Goal: Information Seeking & Learning: Check status

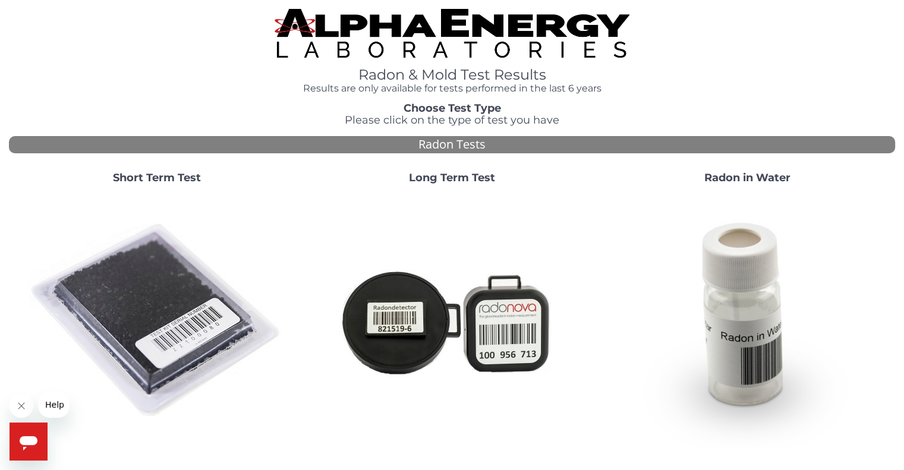
click at [130, 298] on img at bounding box center [157, 321] width 256 height 256
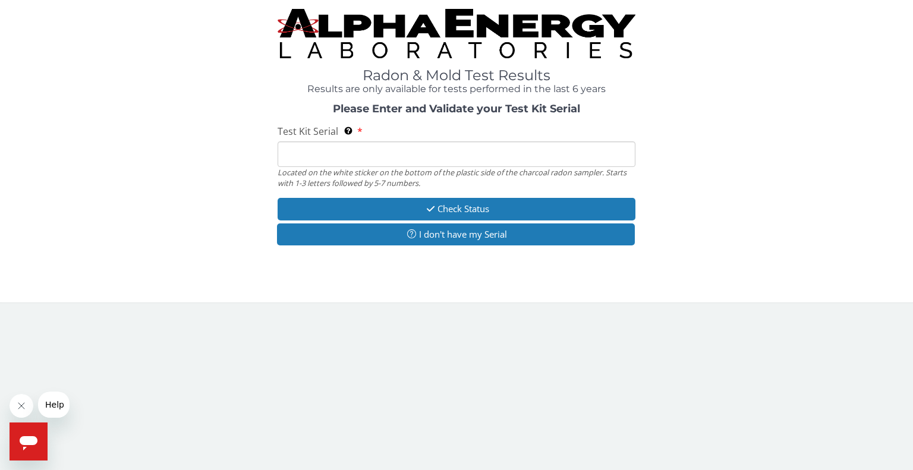
click at [403, 148] on input "Test Kit Serial Located on the white sticker on the bottom of the plastic side …" at bounding box center [457, 154] width 358 height 26
type input "RA218059"
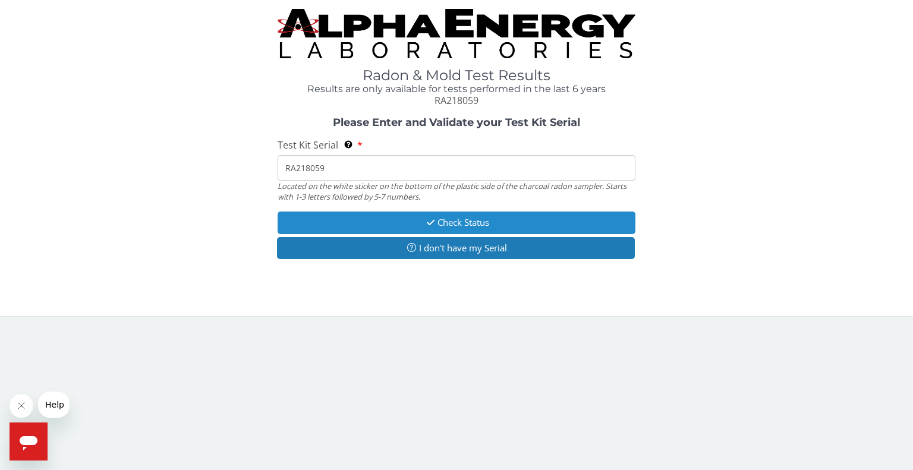
click at [454, 224] on button "Check Status" at bounding box center [457, 223] width 358 height 22
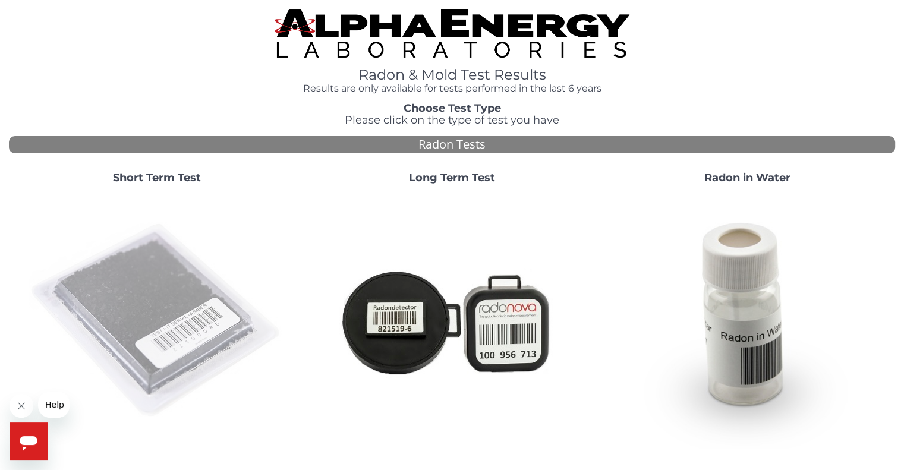
click at [177, 280] on img at bounding box center [157, 321] width 256 height 256
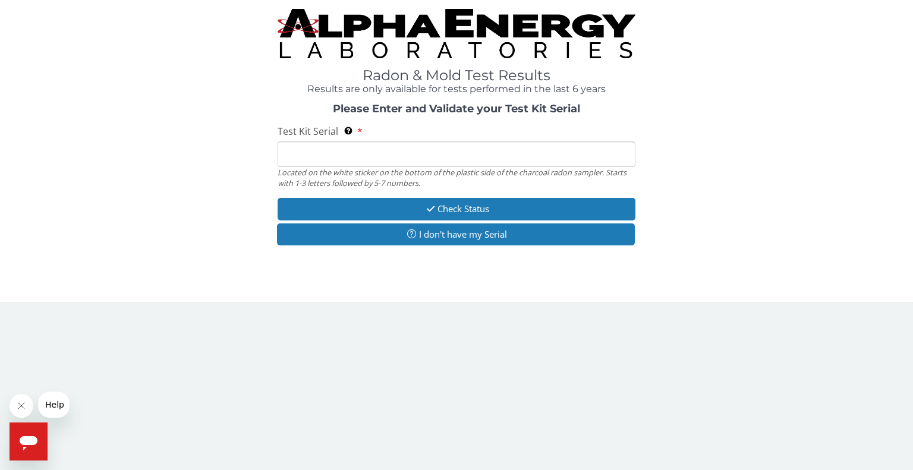
click at [309, 162] on input "Test Kit Serial Located on the white sticker on the bottom of the plastic side …" at bounding box center [457, 154] width 358 height 26
type input "r"
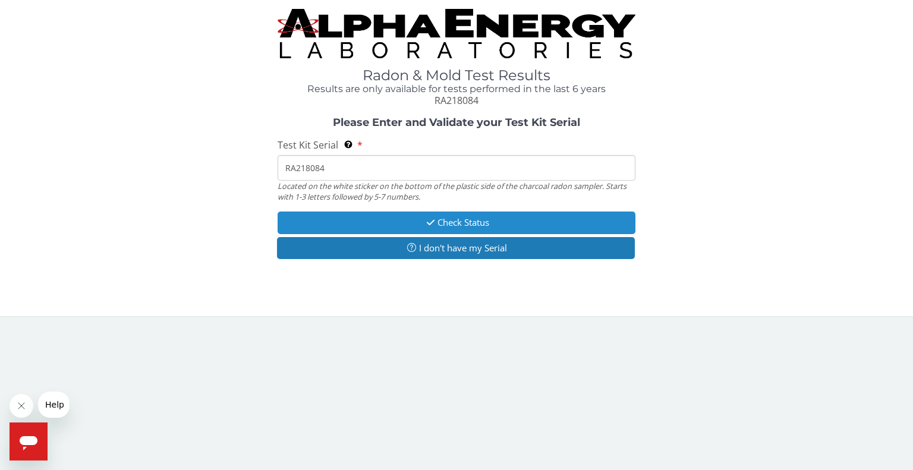
type input "RA218084"
click at [414, 221] on button "Check Status" at bounding box center [457, 223] width 358 height 22
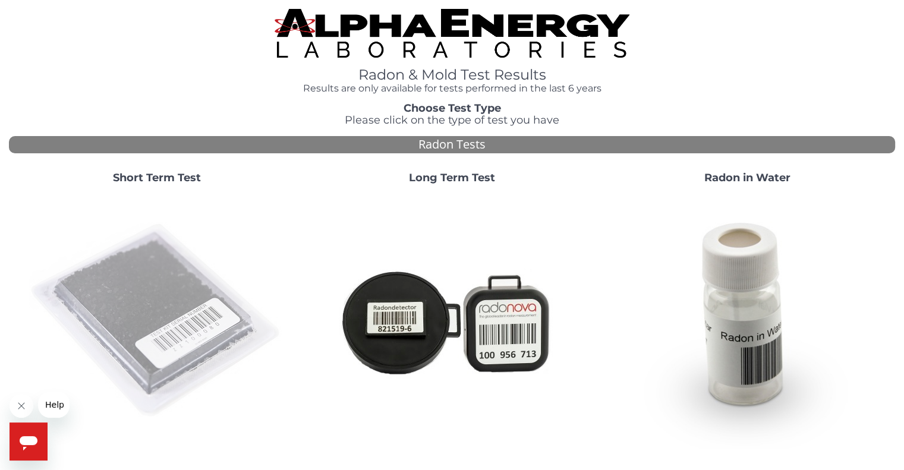
click at [146, 281] on img at bounding box center [157, 321] width 256 height 256
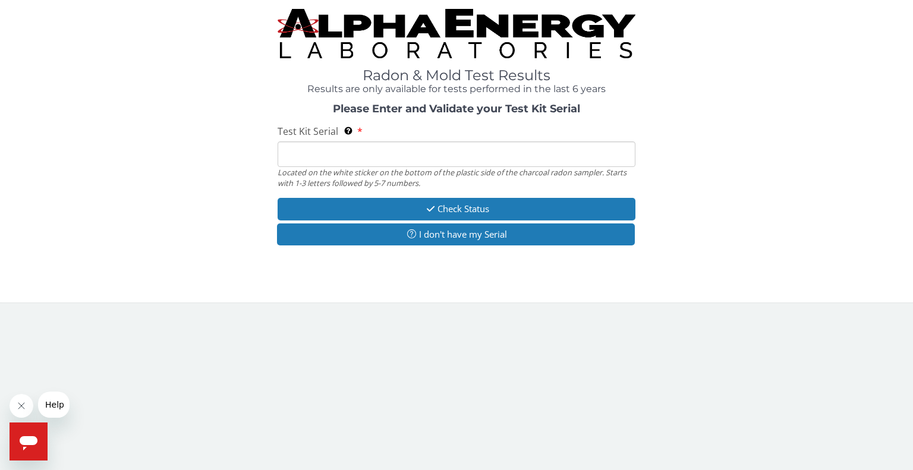
paste input "RA218029"
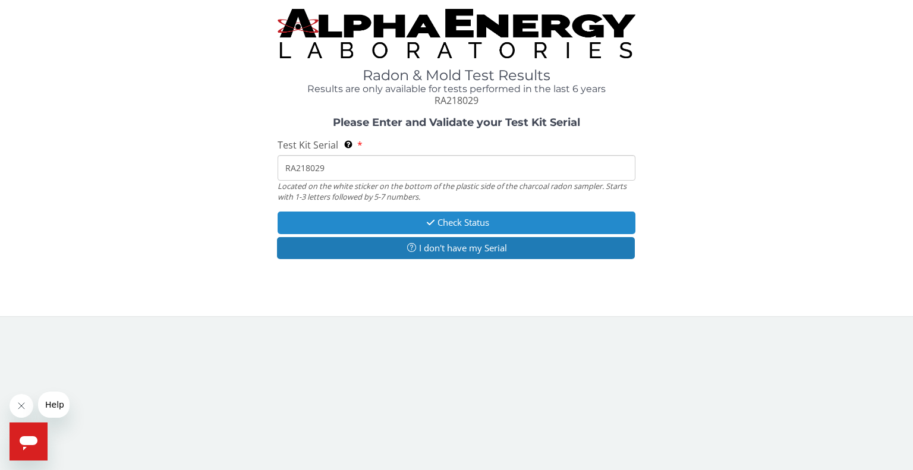
type input "RA218029"
click at [389, 217] on button "Check Status" at bounding box center [457, 223] width 358 height 22
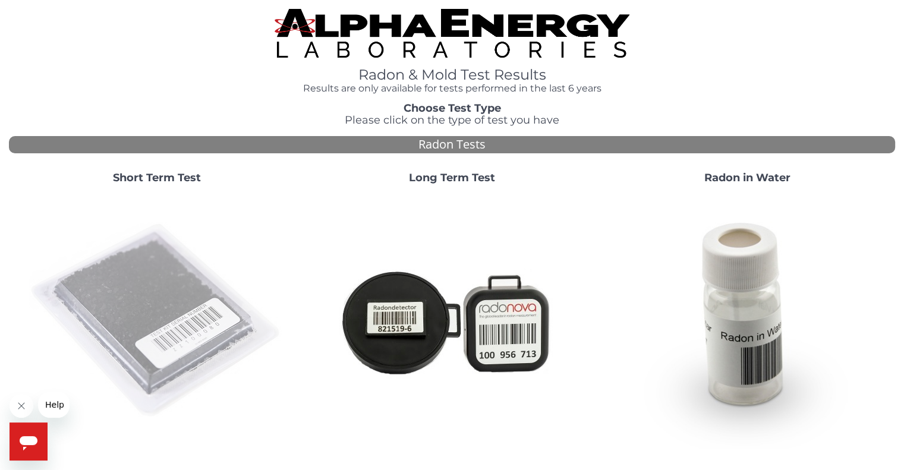
click at [165, 272] on img at bounding box center [157, 321] width 256 height 256
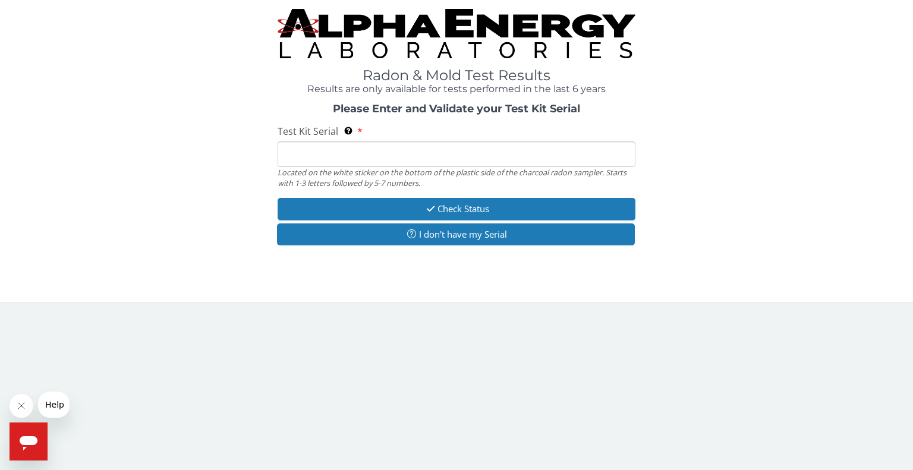
paste input "RA218502"
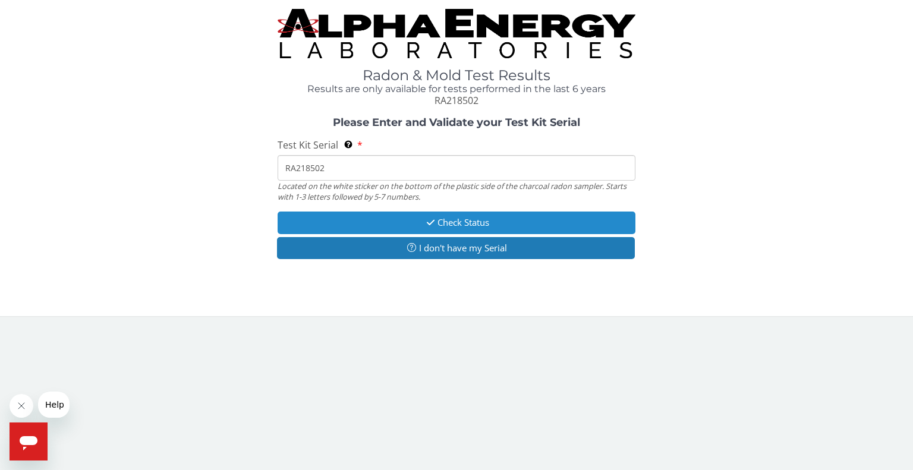
type input "RA218502"
click at [358, 216] on button "Check Status" at bounding box center [457, 223] width 358 height 22
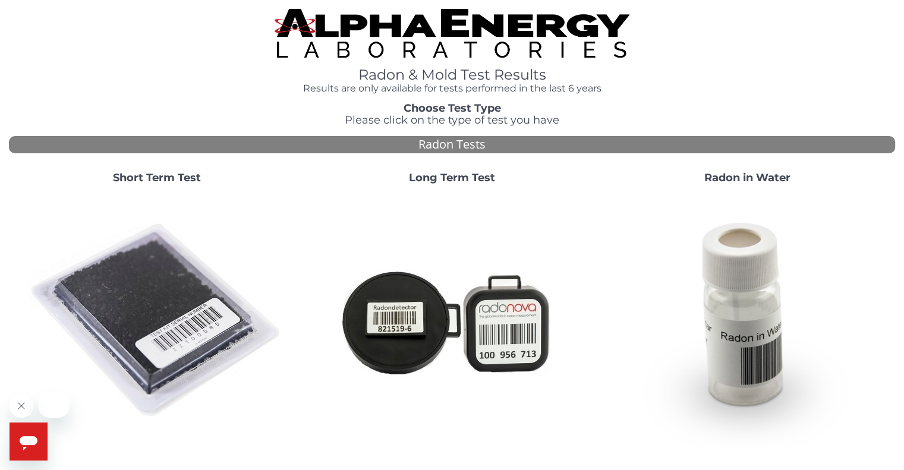
click at [208, 316] on img at bounding box center [157, 321] width 256 height 256
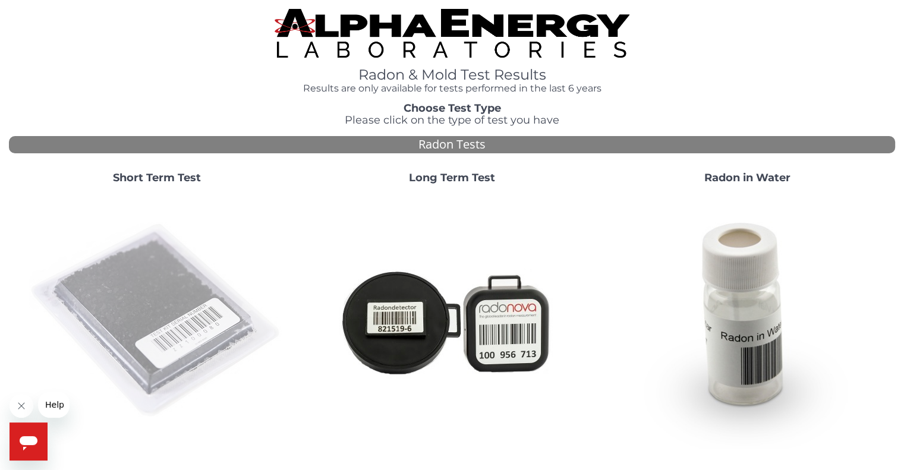
drag, startPoint x: 129, startPoint y: 326, endPoint x: 140, endPoint y: 323, distance: 11.3
click at [129, 326] on img at bounding box center [157, 321] width 256 height 256
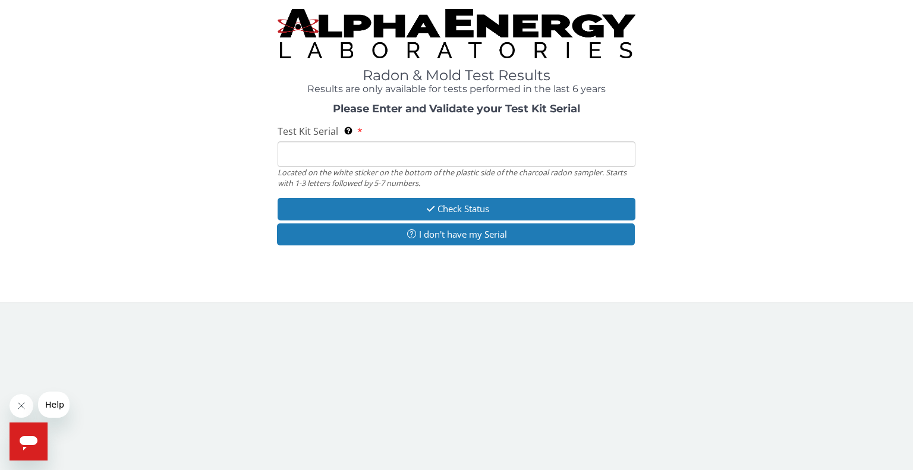
click at [315, 152] on input "Test Kit Serial Located on the white sticker on the bottom of the plastic side …" at bounding box center [457, 154] width 358 height 26
paste input "RA218530"
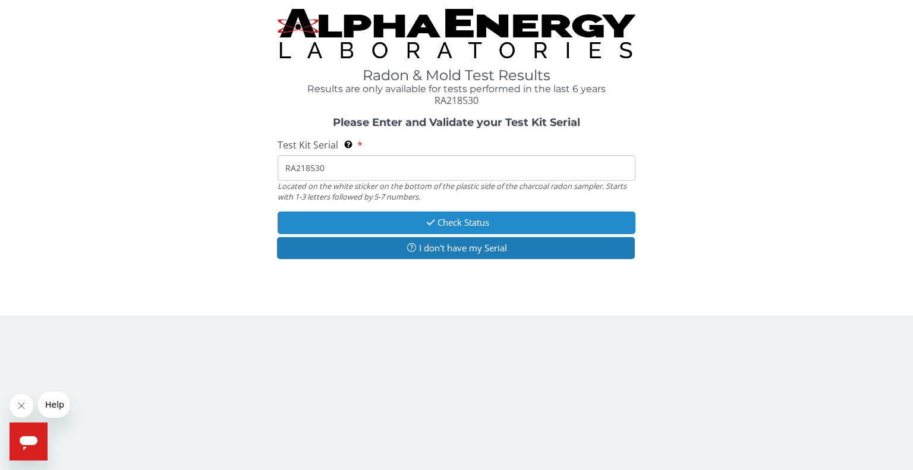
type input "RA218530"
click at [360, 225] on button "Check Status" at bounding box center [457, 223] width 358 height 22
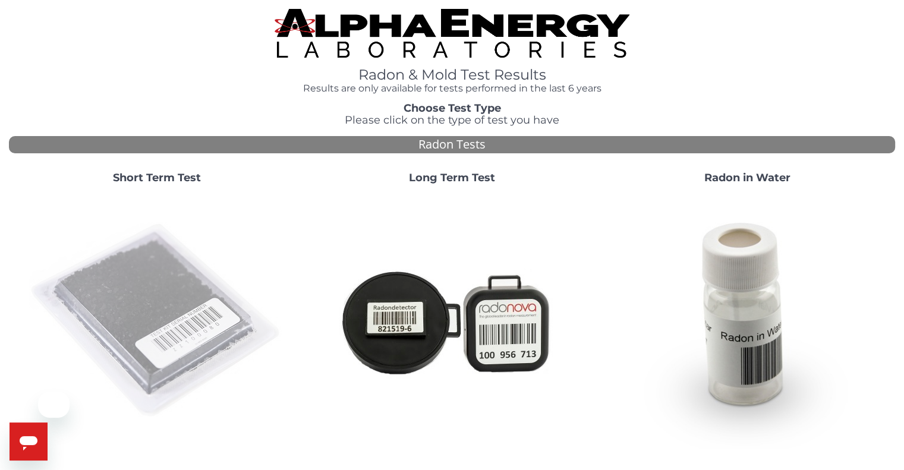
click at [166, 289] on img at bounding box center [157, 321] width 256 height 256
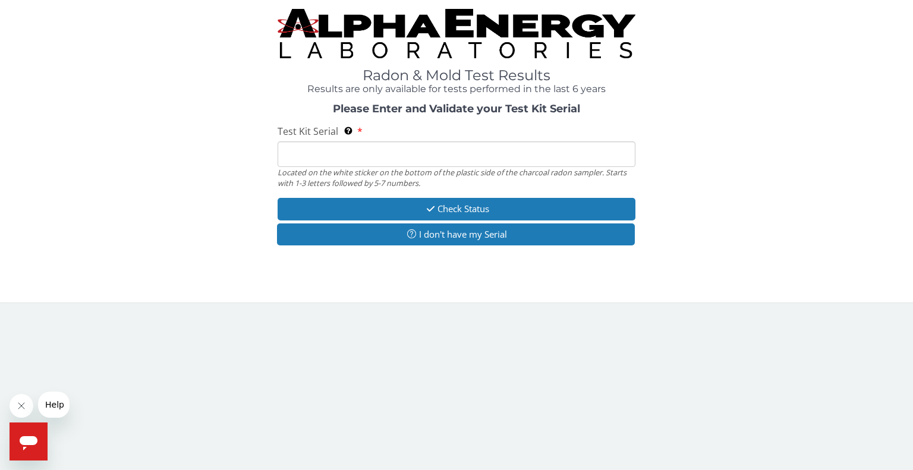
click at [365, 139] on div "Test Kit Serial Located on the white sticker on the bottom of the plastic side …" at bounding box center [457, 157] width 358 height 64
click at [354, 164] on input "Test Kit Serial Located on the white sticker on the bottom of the plastic side …" at bounding box center [457, 154] width 358 height 26
paste input "RA218010"
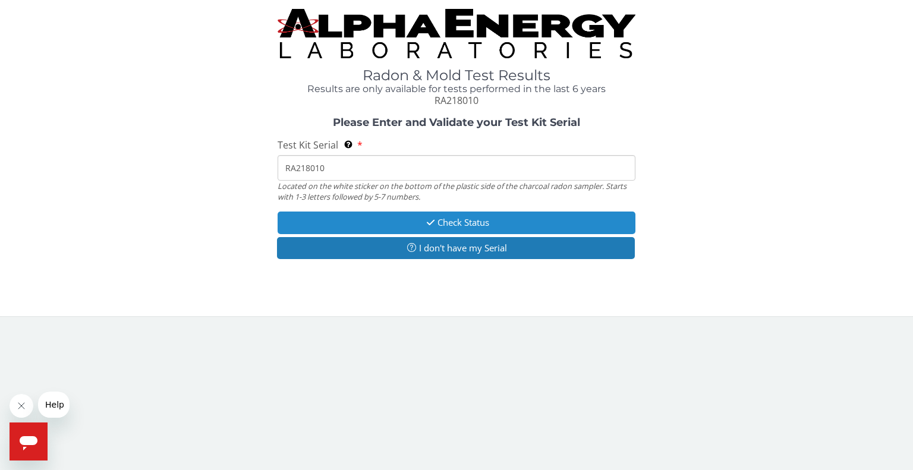
type input "RA218010"
click at [397, 216] on button "Check Status" at bounding box center [457, 223] width 358 height 22
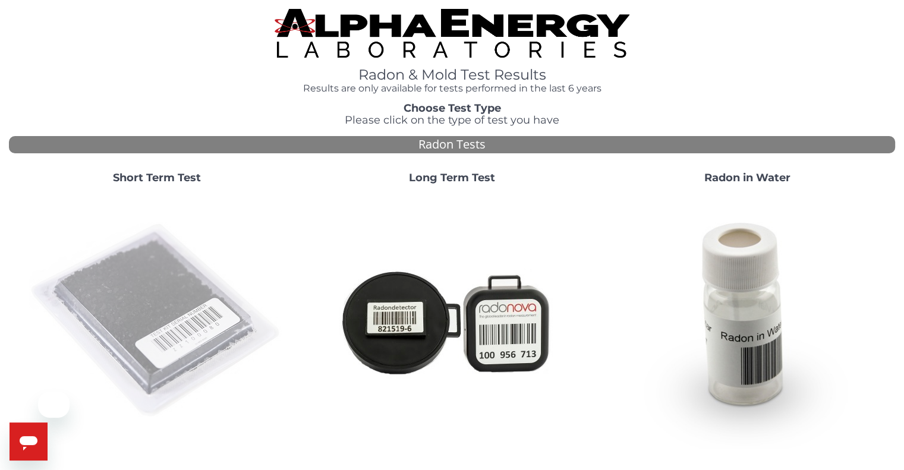
click at [168, 324] on img at bounding box center [157, 321] width 256 height 256
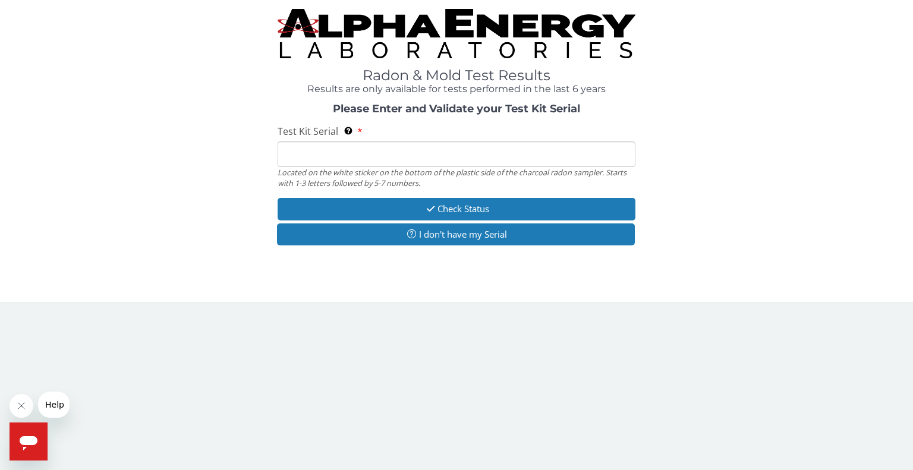
paste input "RA218014"
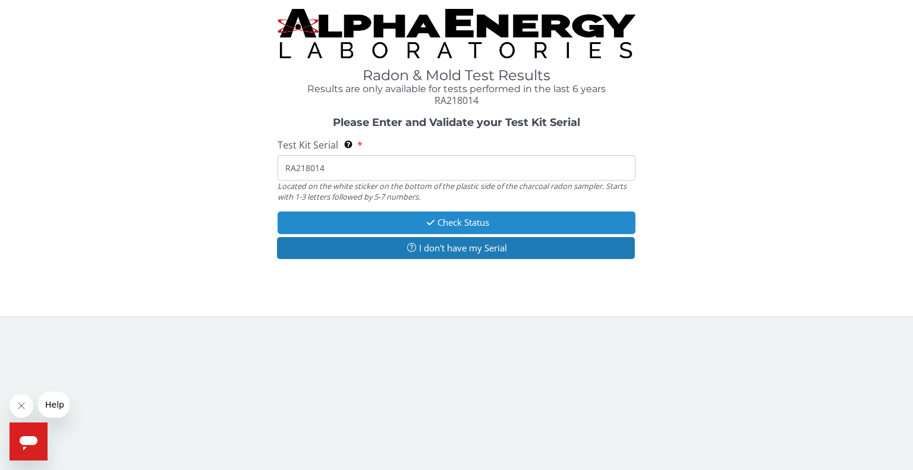
type input "RA218014"
click at [434, 221] on icon "button" at bounding box center [431, 222] width 14 height 9
